Goal: Transaction & Acquisition: Purchase product/service

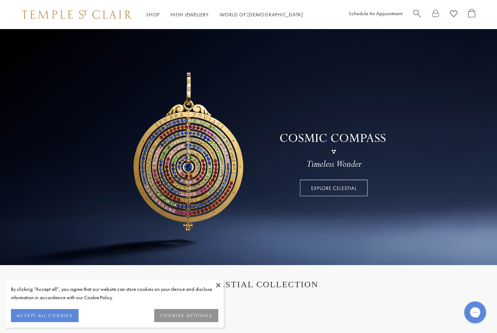
click at [154, 15] on link "Shop Shop" at bounding box center [152, 14] width 13 height 7
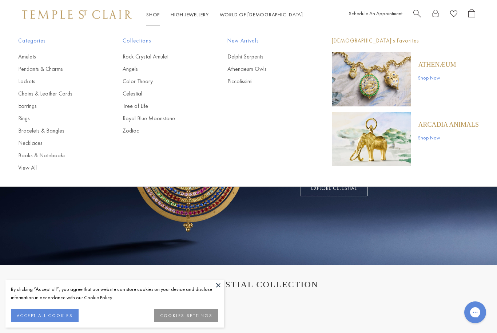
click at [35, 318] on button "ACCEPT ALL COOKIES" at bounding box center [45, 315] width 68 height 13
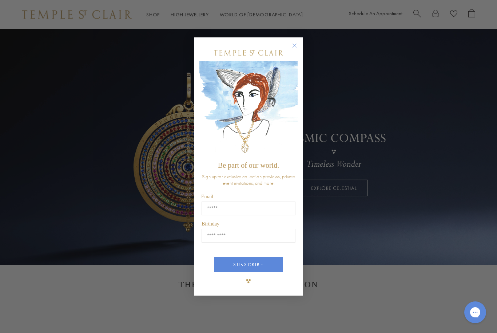
click at [294, 43] on circle "Close dialog" at bounding box center [294, 45] width 9 height 9
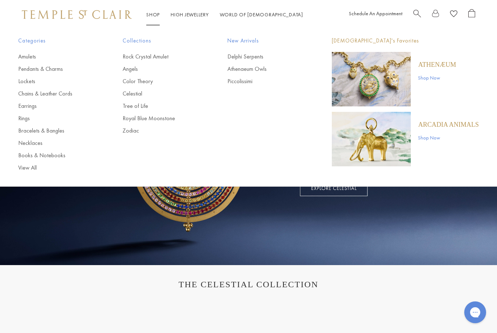
click at [379, 139] on img "Main navigation" at bounding box center [371, 139] width 79 height 55
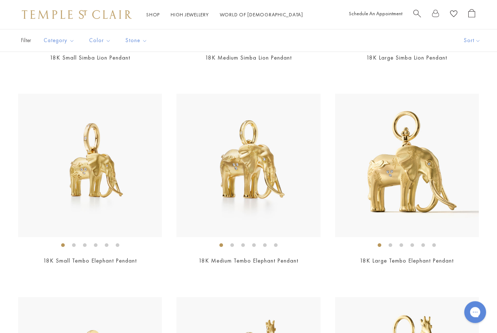
scroll to position [325, 0]
click at [97, 168] on img at bounding box center [90, 166] width 144 height 144
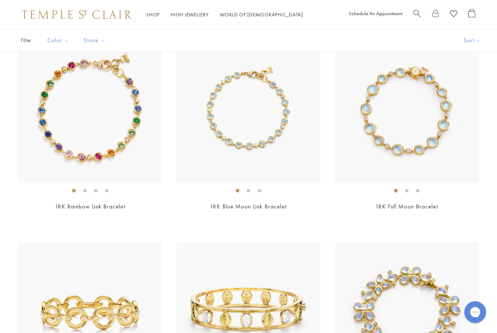
scroll to position [1513, 0]
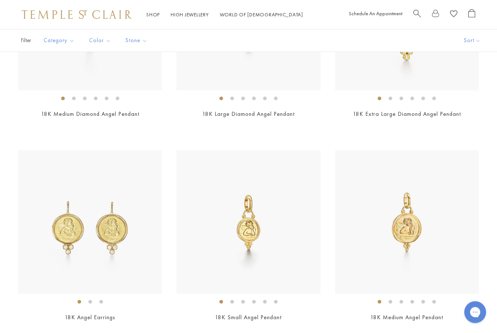
scroll to position [450, 0]
